Goal: Task Accomplishment & Management: Manage account settings

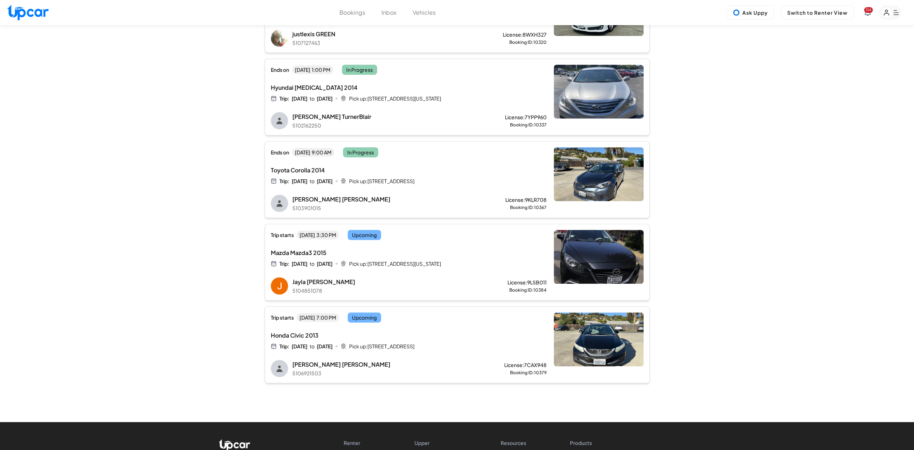
scroll to position [215, 0]
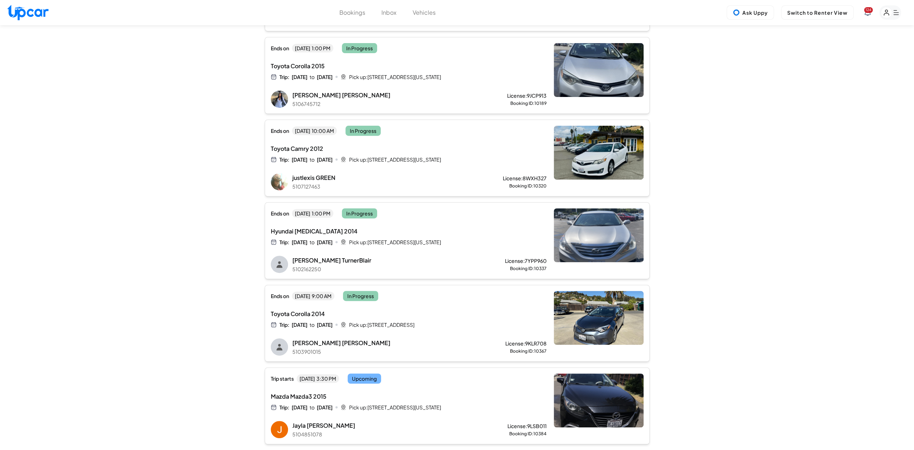
click at [417, 11] on button "Vehicles" at bounding box center [424, 12] width 23 height 9
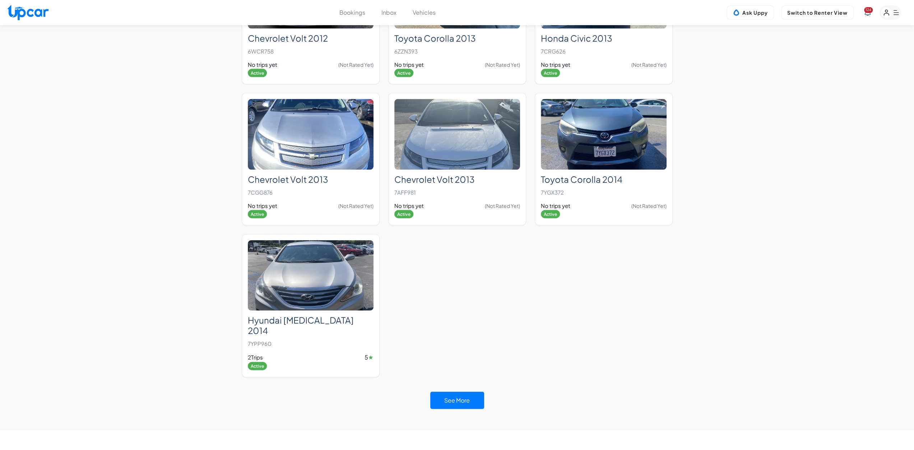
scroll to position [1544, 0]
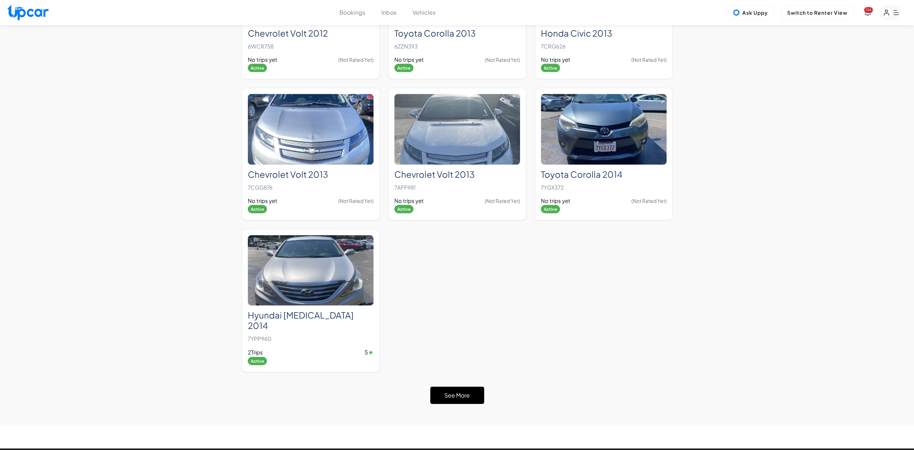
click at [462, 387] on button "See More" at bounding box center [457, 395] width 54 height 17
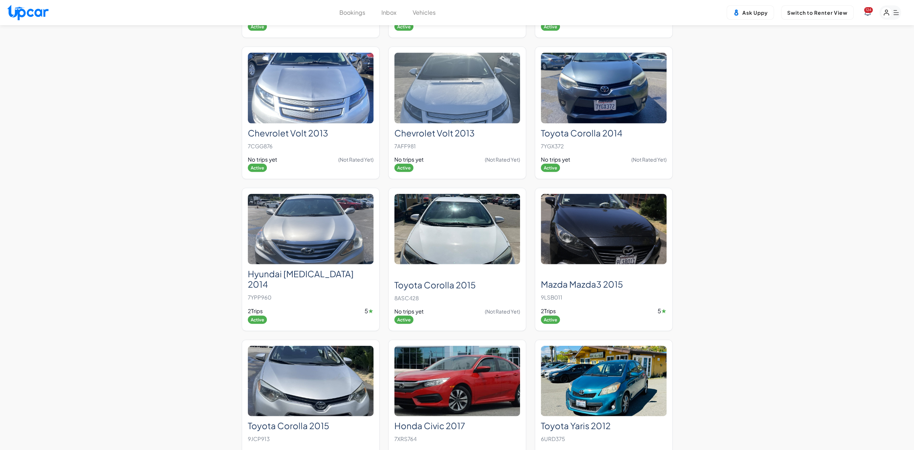
scroll to position [1616, 0]
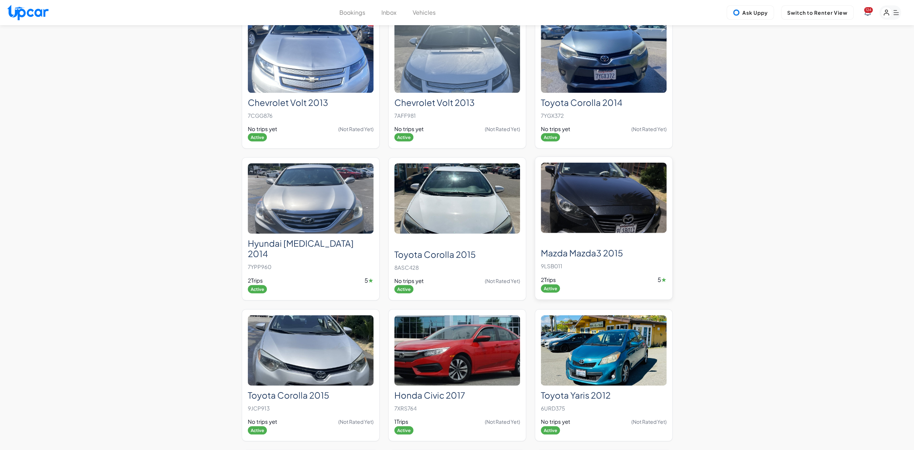
click at [608, 196] on img at bounding box center [604, 198] width 126 height 71
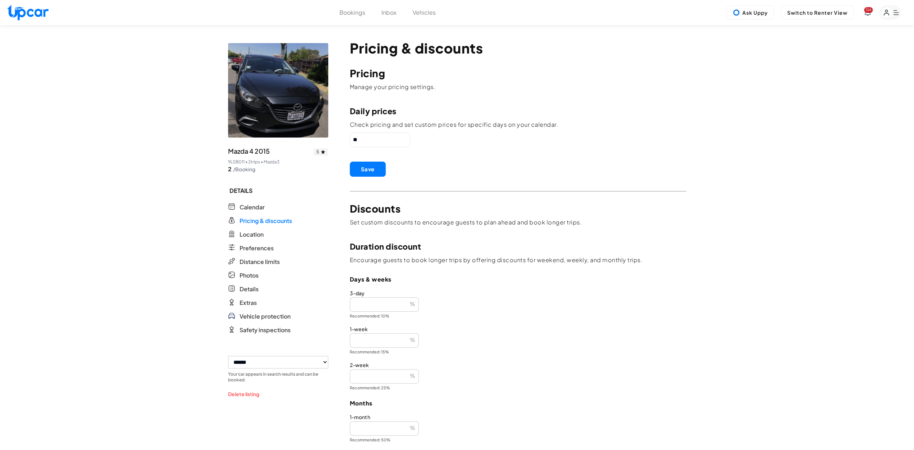
click at [299, 367] on select "**********" at bounding box center [278, 362] width 100 height 13
select select "********"
click at [228, 356] on select "**********" at bounding box center [278, 362] width 100 height 13
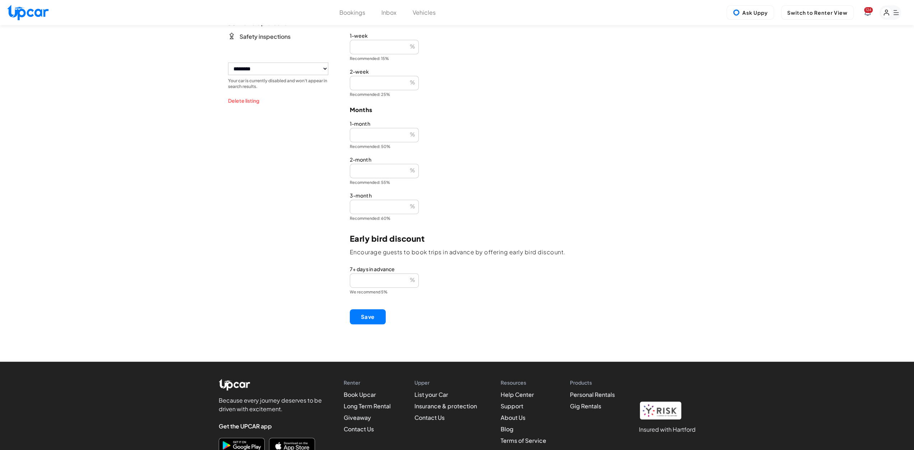
scroll to position [323, 0]
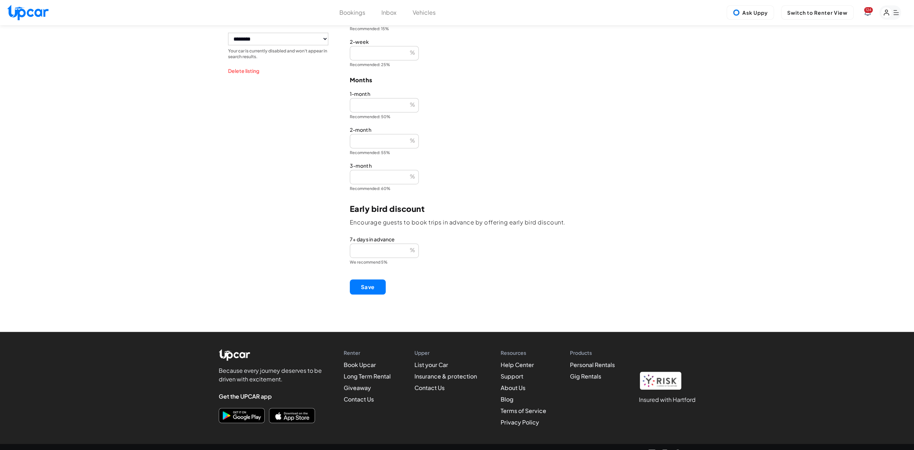
click at [373, 284] on button "Save" at bounding box center [368, 286] width 36 height 15
click at [427, 18] on div "Bookings Inbox Vehicles 124 Ask Uppy Switch to Renter View 124" at bounding box center [457, 12] width 914 height 25
click at [424, 12] on button "Vehicles" at bounding box center [424, 12] width 23 height 9
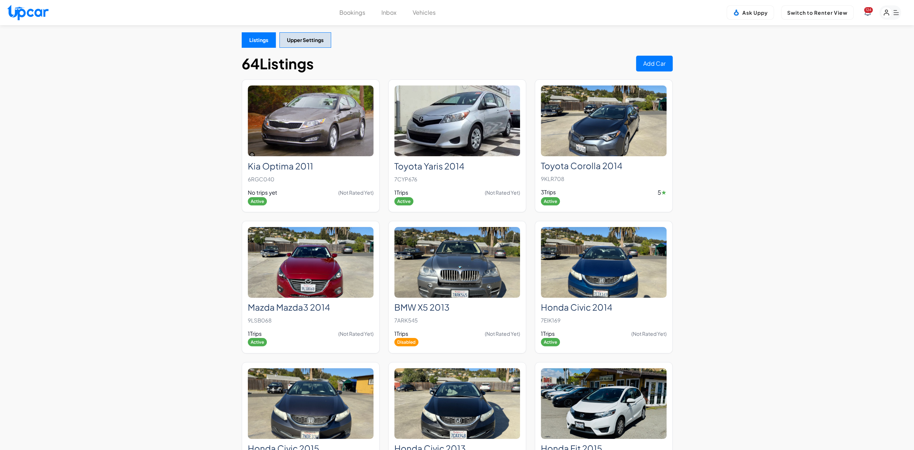
click at [349, 15] on button "Bookings" at bounding box center [352, 12] width 26 height 9
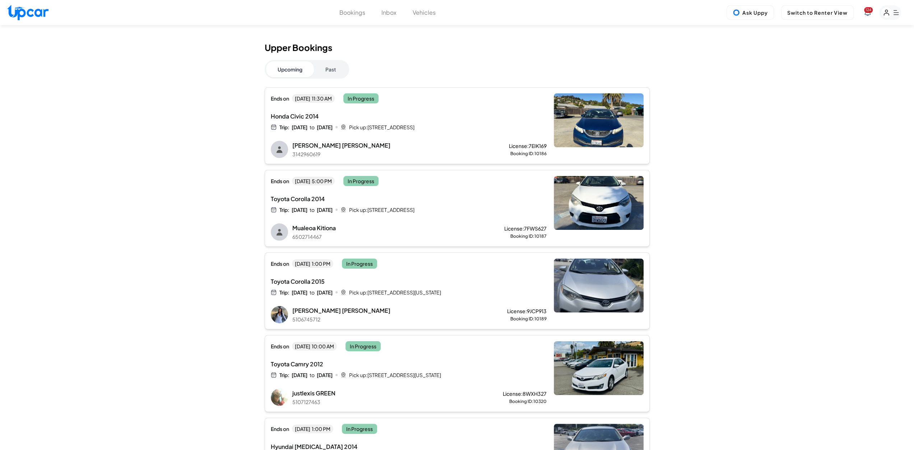
click at [425, 13] on button "Vehicles" at bounding box center [424, 12] width 23 height 9
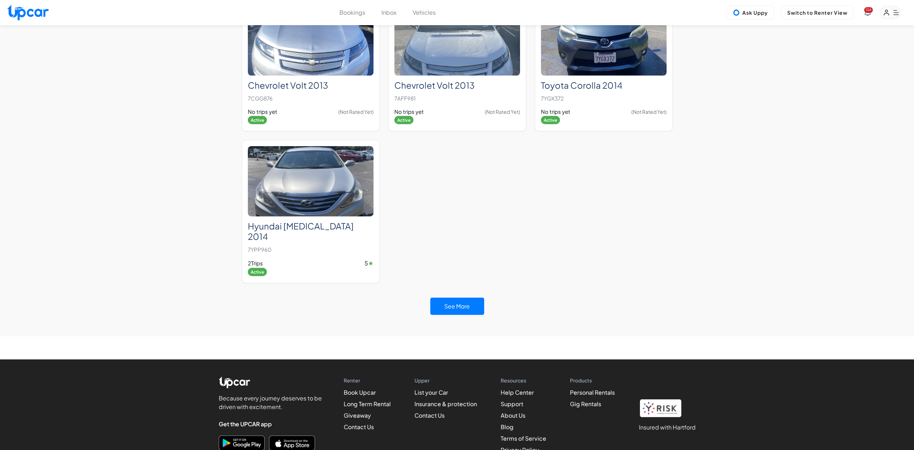
scroll to position [1662, 0]
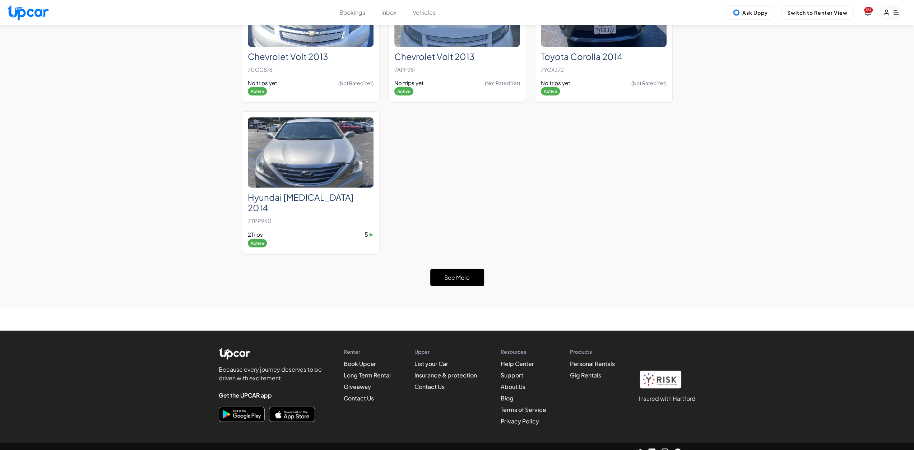
click at [462, 269] on button "See More" at bounding box center [457, 277] width 54 height 17
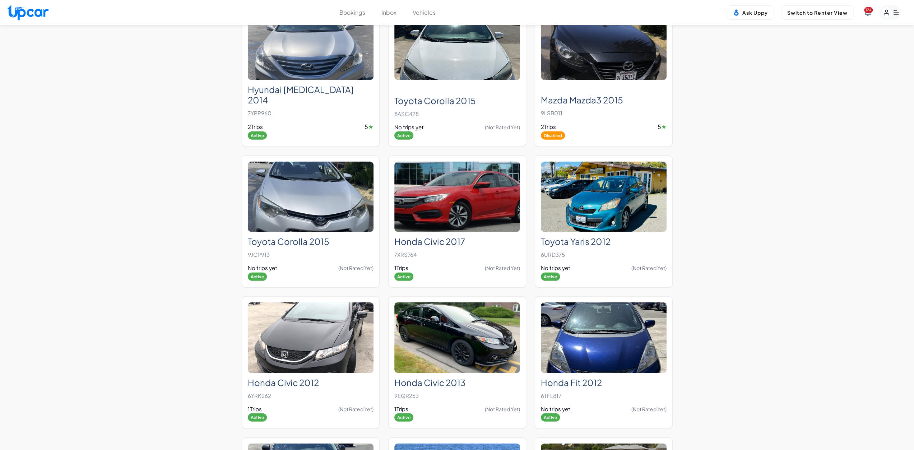
scroll to position [1733, 0]
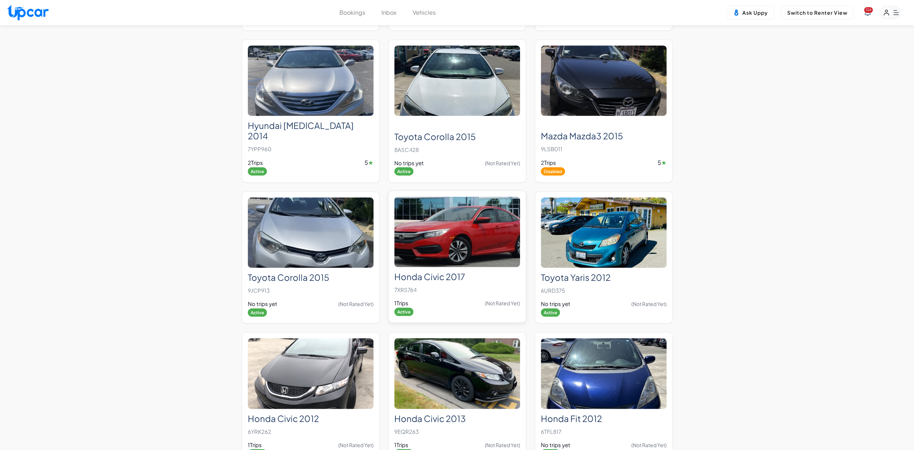
click at [457, 239] on img at bounding box center [457, 232] width 126 height 71
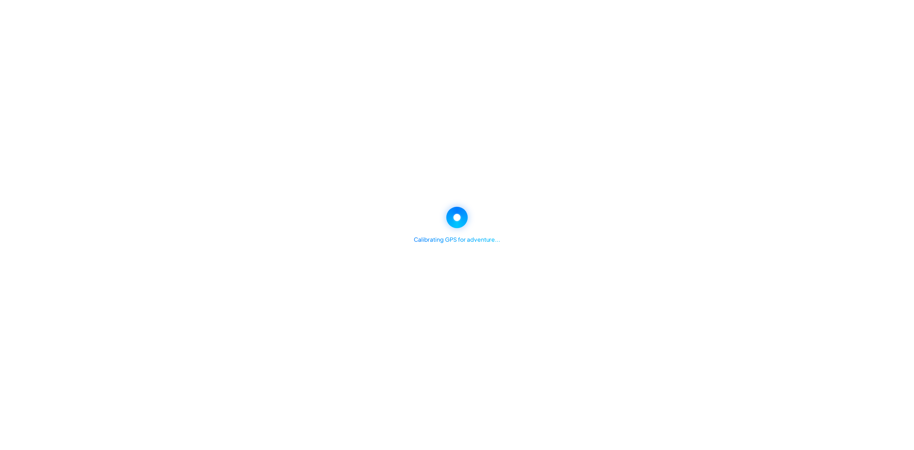
scroll to position [335, 0]
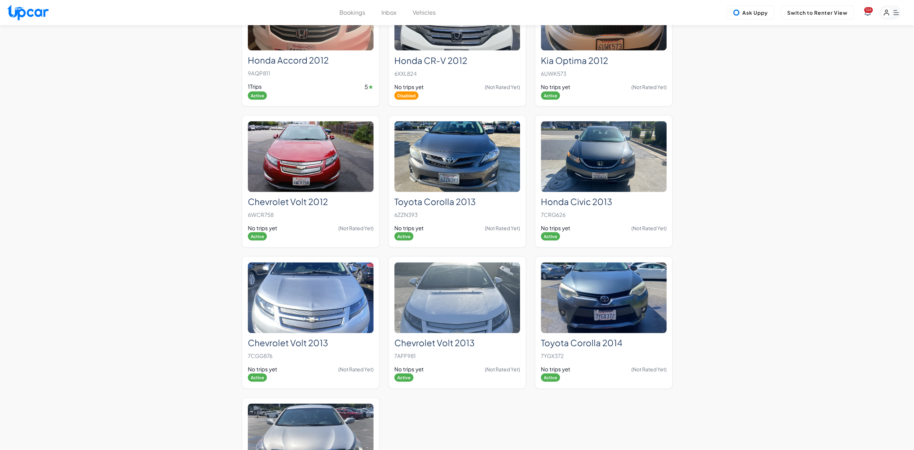
scroll to position [1591, 0]
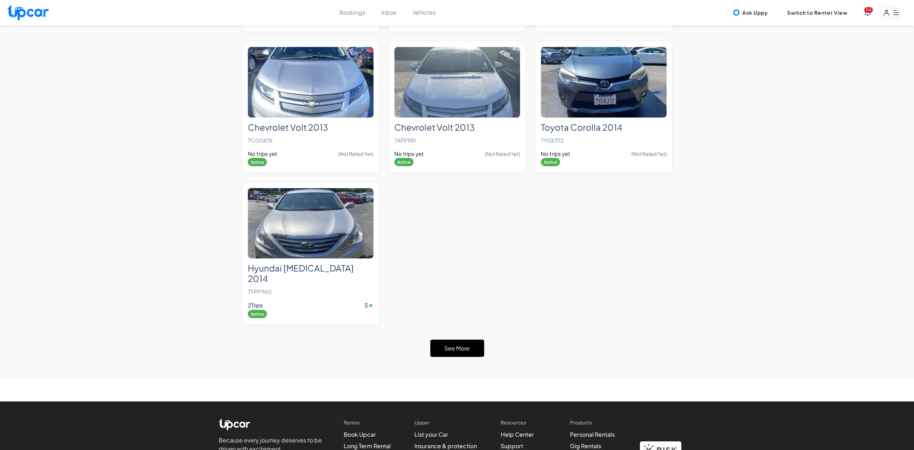
click at [472, 340] on button "See More" at bounding box center [457, 348] width 54 height 17
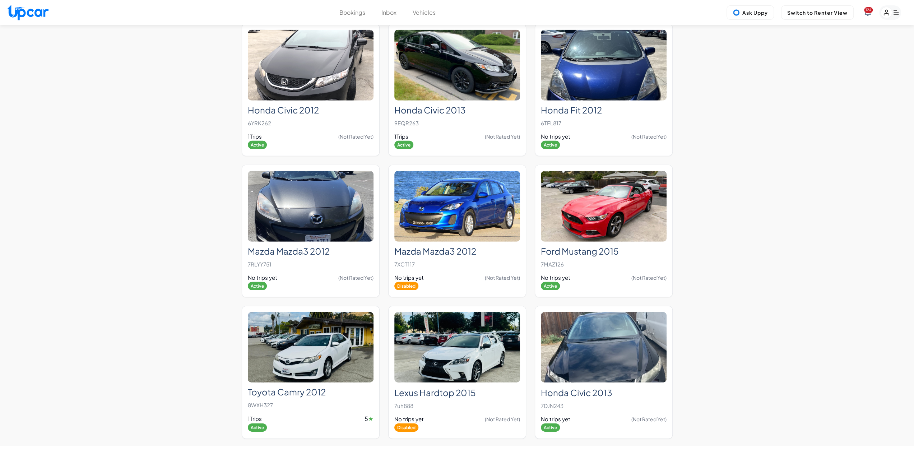
scroll to position [2165, 0]
